Goal: Information Seeking & Learning: Learn about a topic

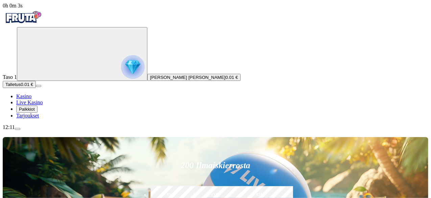
click at [40, 130] on div "12:11" at bounding box center [216, 127] width 426 height 6
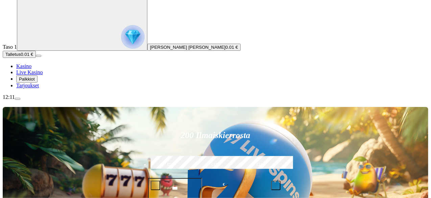
scroll to position [30, 0]
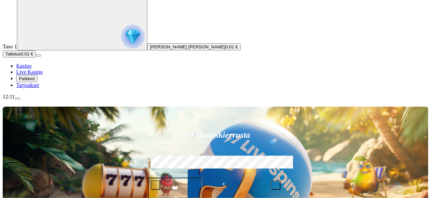
click at [38, 82] on button "Palkkiot" at bounding box center [26, 78] width 21 height 7
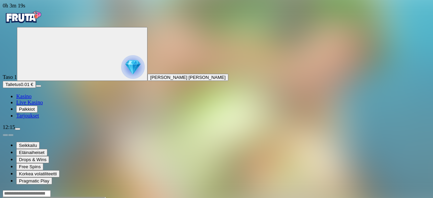
click at [29, 113] on button "Palkkiot" at bounding box center [26, 109] width 21 height 7
click at [20, 130] on button "menu" at bounding box center [17, 129] width 5 height 2
